Goal: Communication & Community: Answer question/provide support

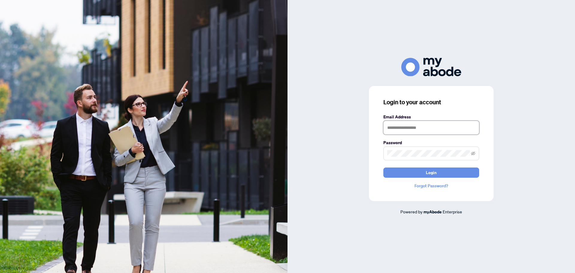
type input "**********"
click at [441, 171] on button "Login" at bounding box center [432, 173] width 96 height 10
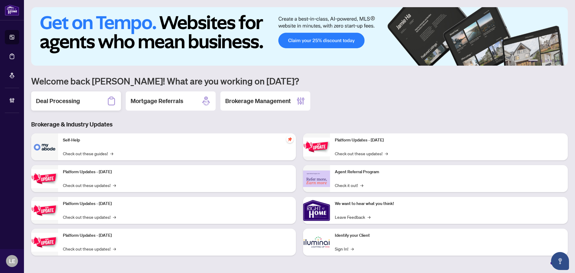
click at [82, 99] on div "Deal Processing" at bounding box center [76, 100] width 90 height 19
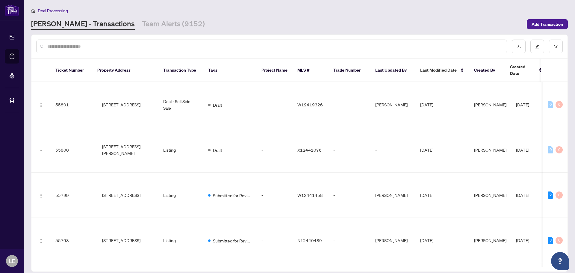
click at [61, 49] on input "text" at bounding box center [274, 46] width 455 height 7
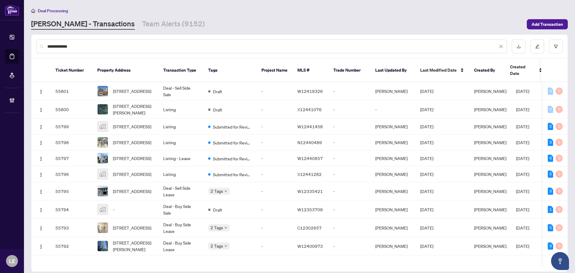
type input "**********"
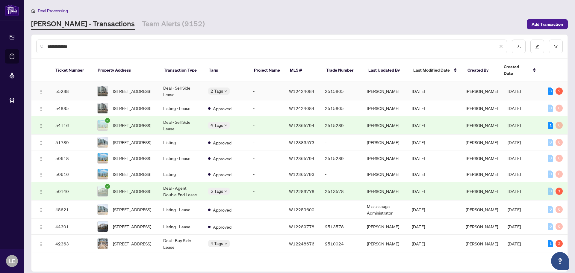
click at [84, 85] on td "55288" at bounding box center [72, 91] width 42 height 18
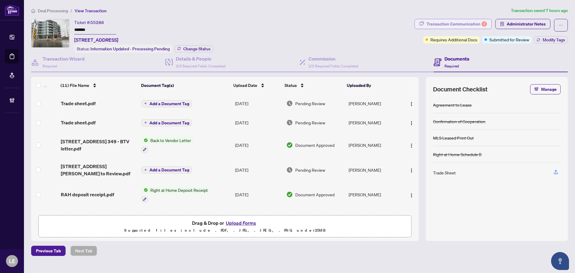
click at [452, 25] on div "Transaction Communication 2" at bounding box center [457, 24] width 61 height 10
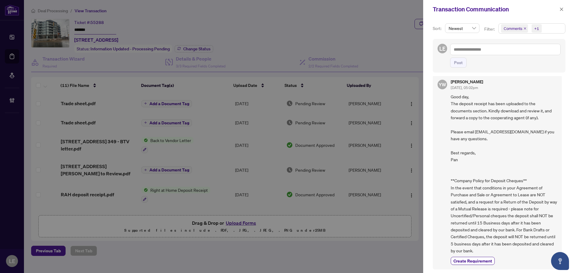
scroll to position [1, 0]
click at [562, 8] on icon "close" at bounding box center [562, 9] width 4 height 4
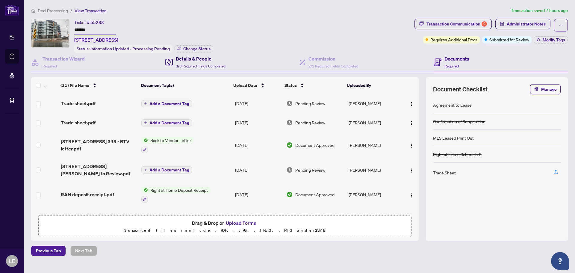
click at [190, 59] on h4 "Details & People" at bounding box center [201, 58] width 50 height 7
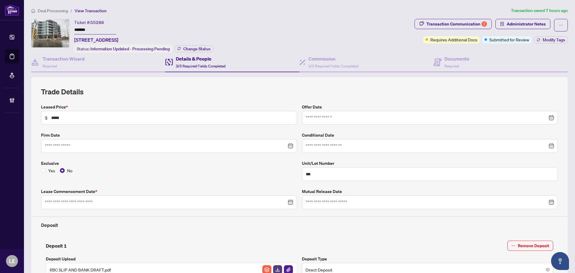
type input "**********"
click at [510, 23] on span "Administrator Notes" at bounding box center [526, 24] width 39 height 10
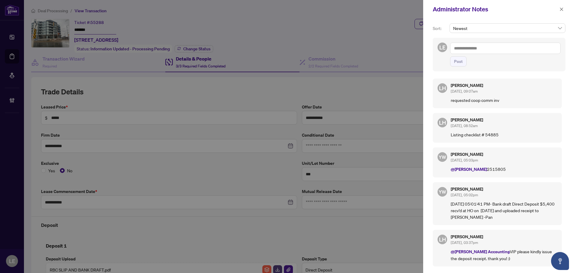
click at [334, 27] on div at bounding box center [287, 136] width 575 height 273
click at [557, 8] on div "Administrator Notes" at bounding box center [495, 9] width 125 height 9
click at [562, 9] on icon "close" at bounding box center [561, 8] width 3 height 3
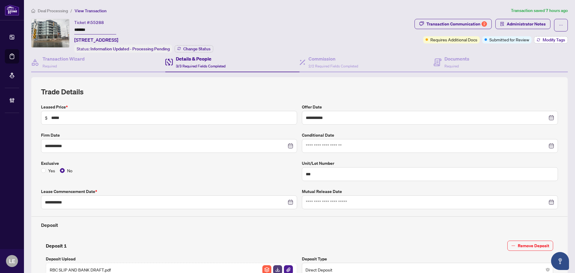
click at [550, 40] on span "Modify Tags" at bounding box center [554, 40] width 22 height 4
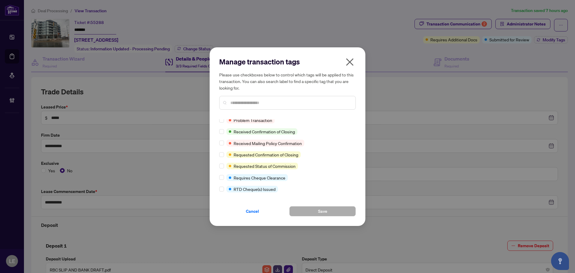
scroll to position [390, 0]
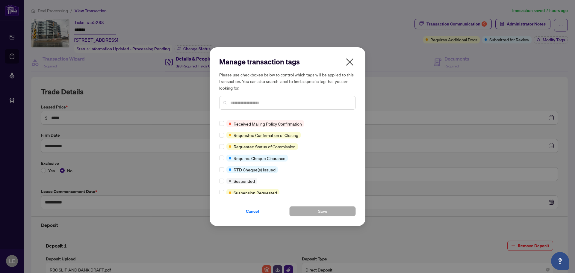
click at [351, 61] on icon "close" at bounding box center [349, 61] width 7 height 7
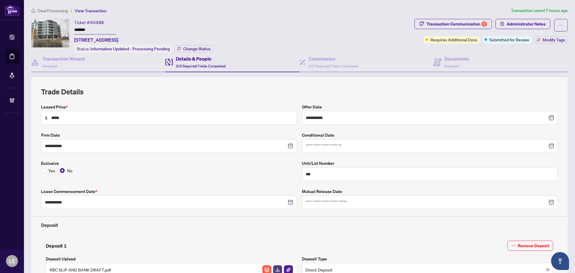
click at [292, 14] on div "**********" at bounding box center [300, 248] width 542 height 482
click at [450, 60] on h4 "Documents" at bounding box center [457, 58] width 25 height 7
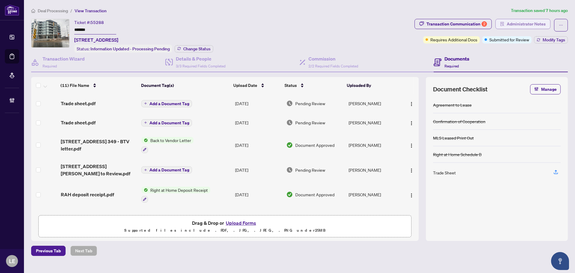
click at [527, 24] on span "Administrator Notes" at bounding box center [526, 24] width 39 height 10
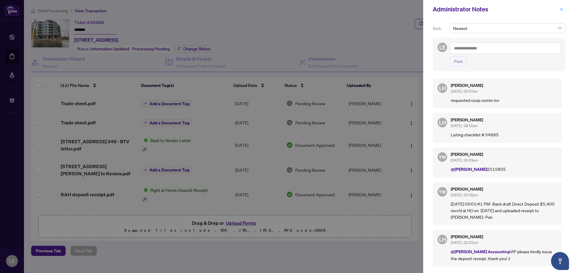
click at [560, 9] on icon "close" at bounding box center [562, 9] width 4 height 4
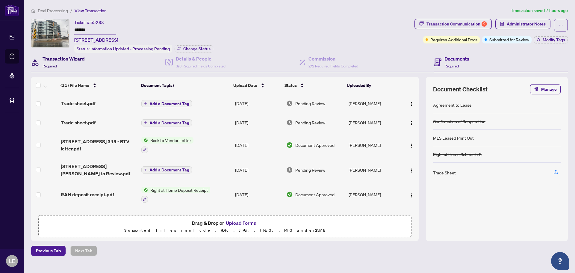
click at [56, 58] on h4 "Transaction Wizard" at bounding box center [64, 58] width 42 height 7
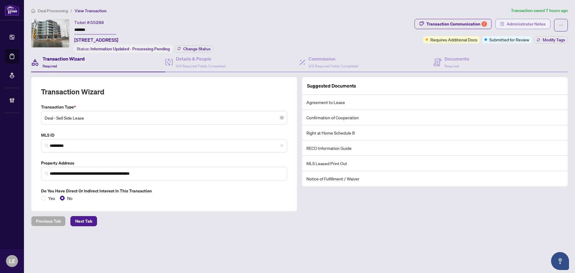
click at [529, 25] on span "Administrator Notes" at bounding box center [526, 24] width 39 height 10
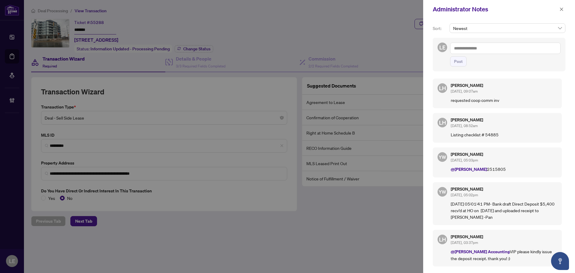
click at [475, 50] on textarea at bounding box center [505, 48] width 111 height 11
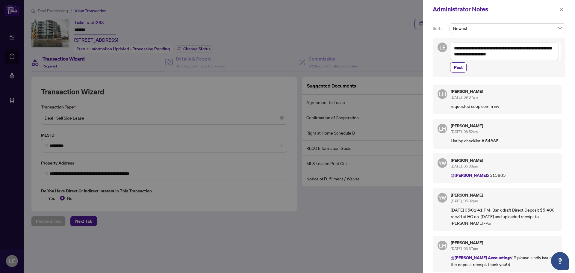
click at [453, 47] on textarea "**********" at bounding box center [504, 51] width 109 height 17
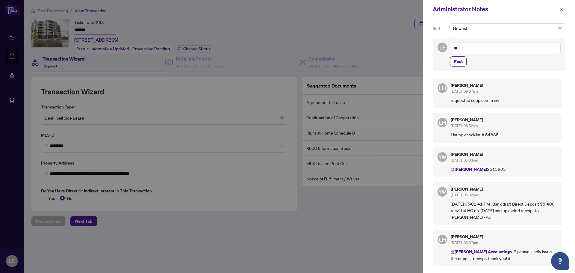
type textarea "*"
click at [497, 49] on li "RAHR Inquiries" at bounding box center [499, 52] width 56 height 10
paste textarea "**********"
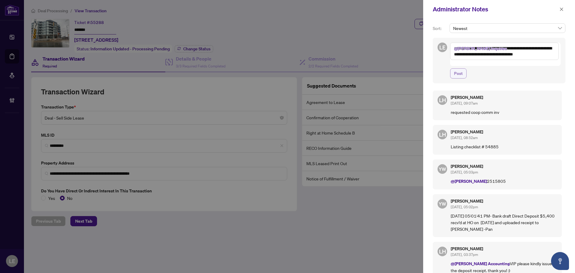
type textarea "**********"
click at [460, 69] on span "Post" at bounding box center [458, 74] width 9 height 10
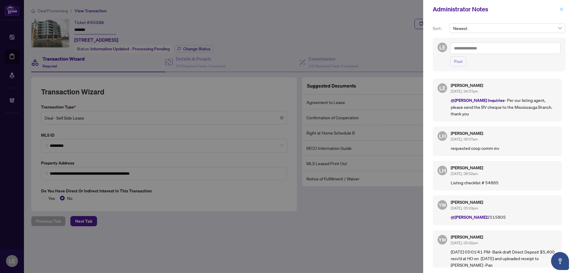
click at [565, 9] on button "button" at bounding box center [562, 9] width 8 height 7
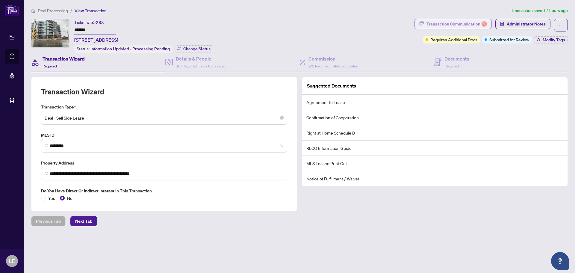
click at [473, 24] on div "Transaction Communication 2" at bounding box center [457, 24] width 61 height 10
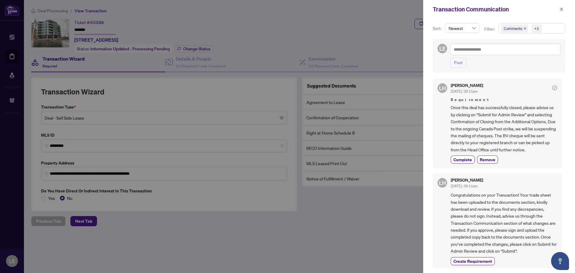
click at [550, 27] on span "Comments +1" at bounding box center [532, 29] width 67 height 10
click at [503, 54] on span "Select Comments" at bounding box center [504, 53] width 5 height 5
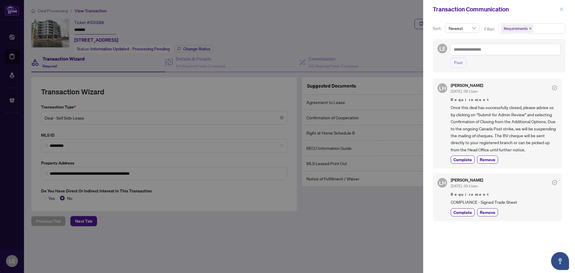
click at [564, 5] on span "button" at bounding box center [562, 9] width 4 height 10
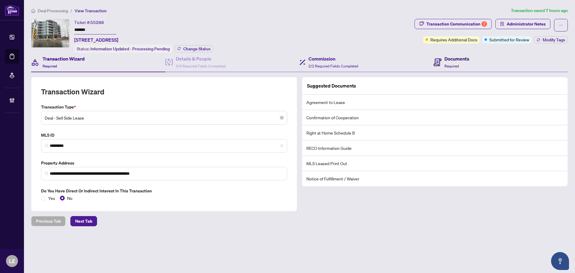
click at [462, 65] on div "Documents Required" at bounding box center [457, 62] width 25 height 14
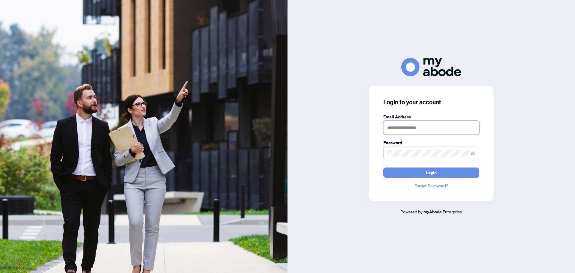
type input "**********"
click at [285, 176] on button "Login" at bounding box center [432, 173] width 96 height 10
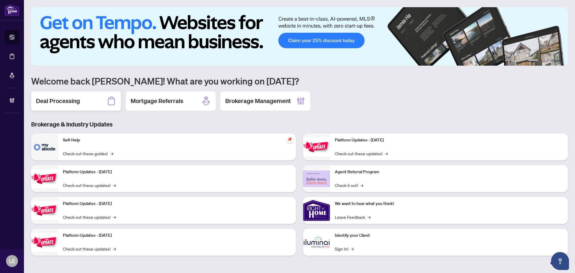
click at [82, 102] on div "Deal Processing" at bounding box center [76, 100] width 90 height 19
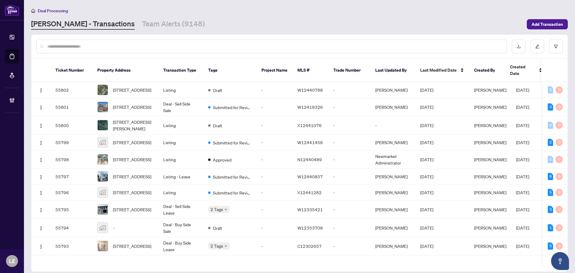
click at [256, 46] on input "text" at bounding box center [274, 46] width 455 height 7
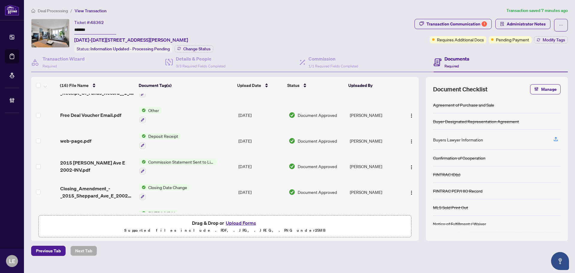
scroll to position [150, 0]
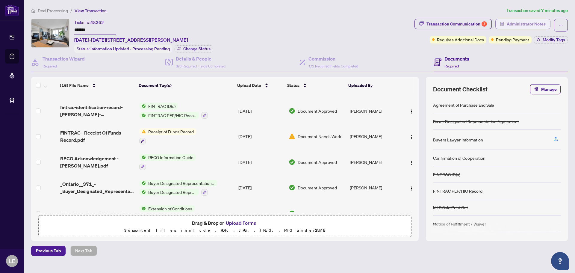
click at [516, 26] on span "Administrator Notes" at bounding box center [526, 24] width 39 height 10
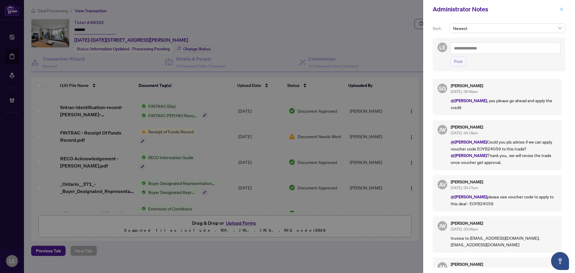
click at [563, 9] on icon "close" at bounding box center [562, 9] width 4 height 4
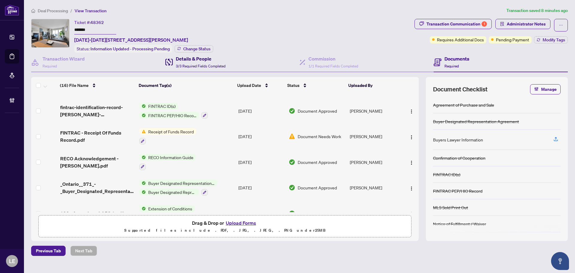
click at [196, 59] on h4 "Details & People" at bounding box center [201, 58] width 50 height 7
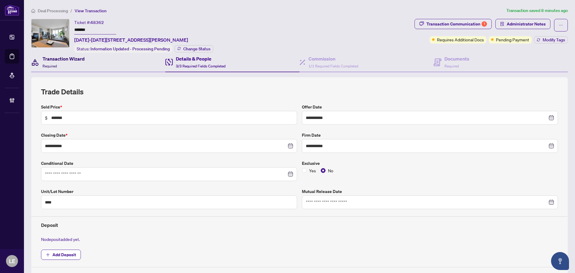
click at [58, 58] on h4 "Transaction Wizard" at bounding box center [64, 58] width 42 height 7
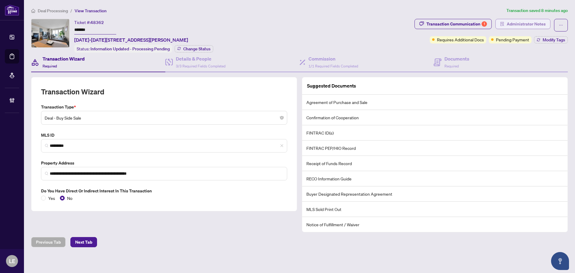
click at [538, 25] on span "Administrator Notes" at bounding box center [526, 24] width 39 height 10
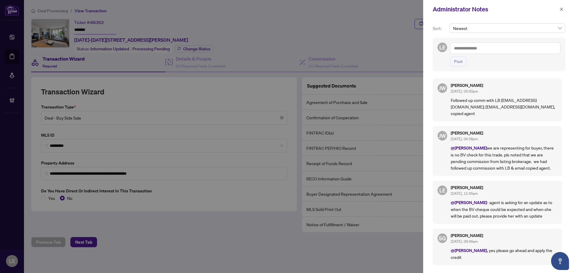
click at [465, 48] on textarea at bounding box center [505, 48] width 111 height 11
click at [563, 9] on icon "close" at bounding box center [562, 9] width 4 height 4
